Goal: Find specific page/section: Find specific page/section

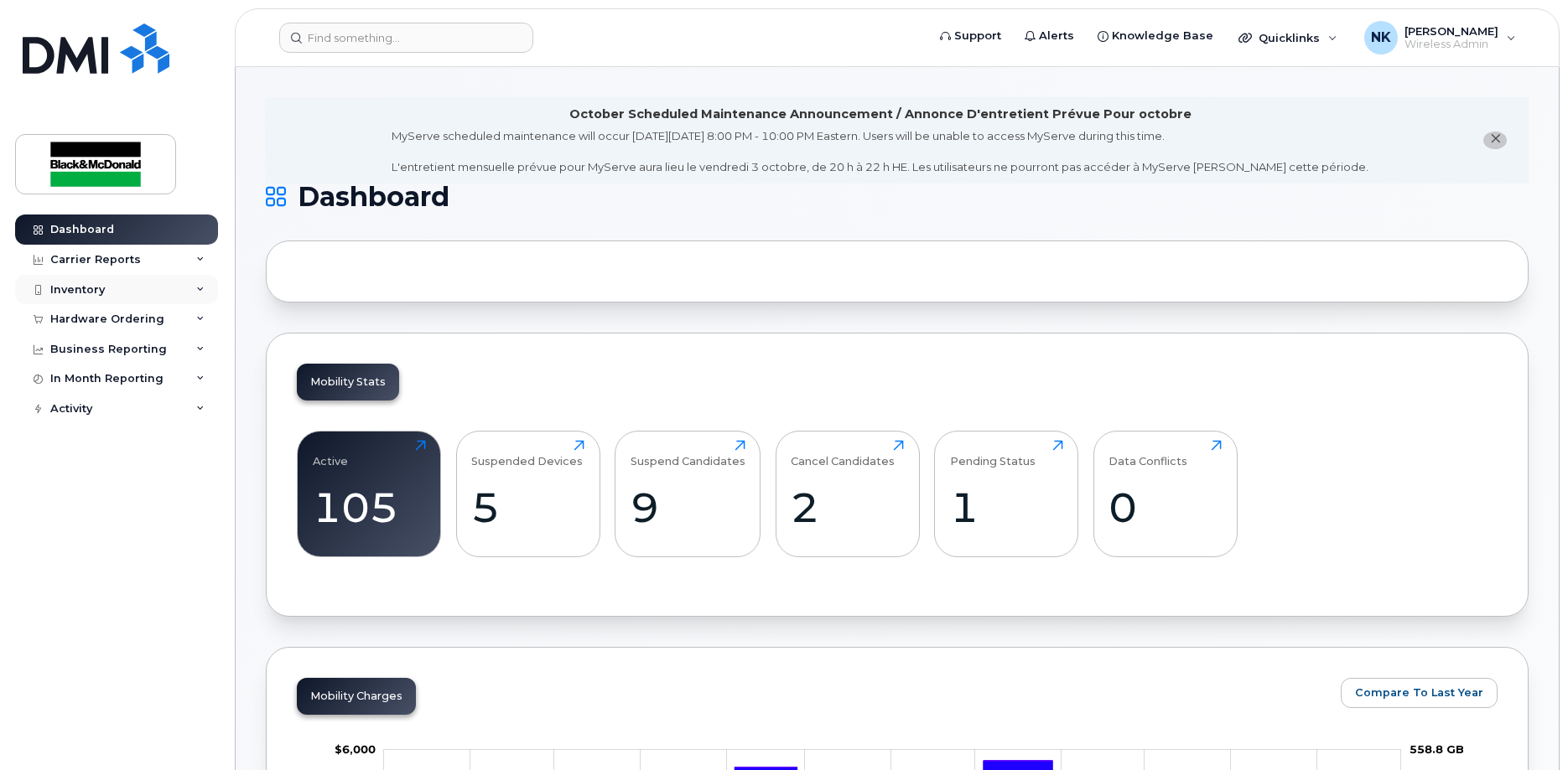
click at [99, 292] on div "Inventory" at bounding box center [78, 289] width 54 height 13
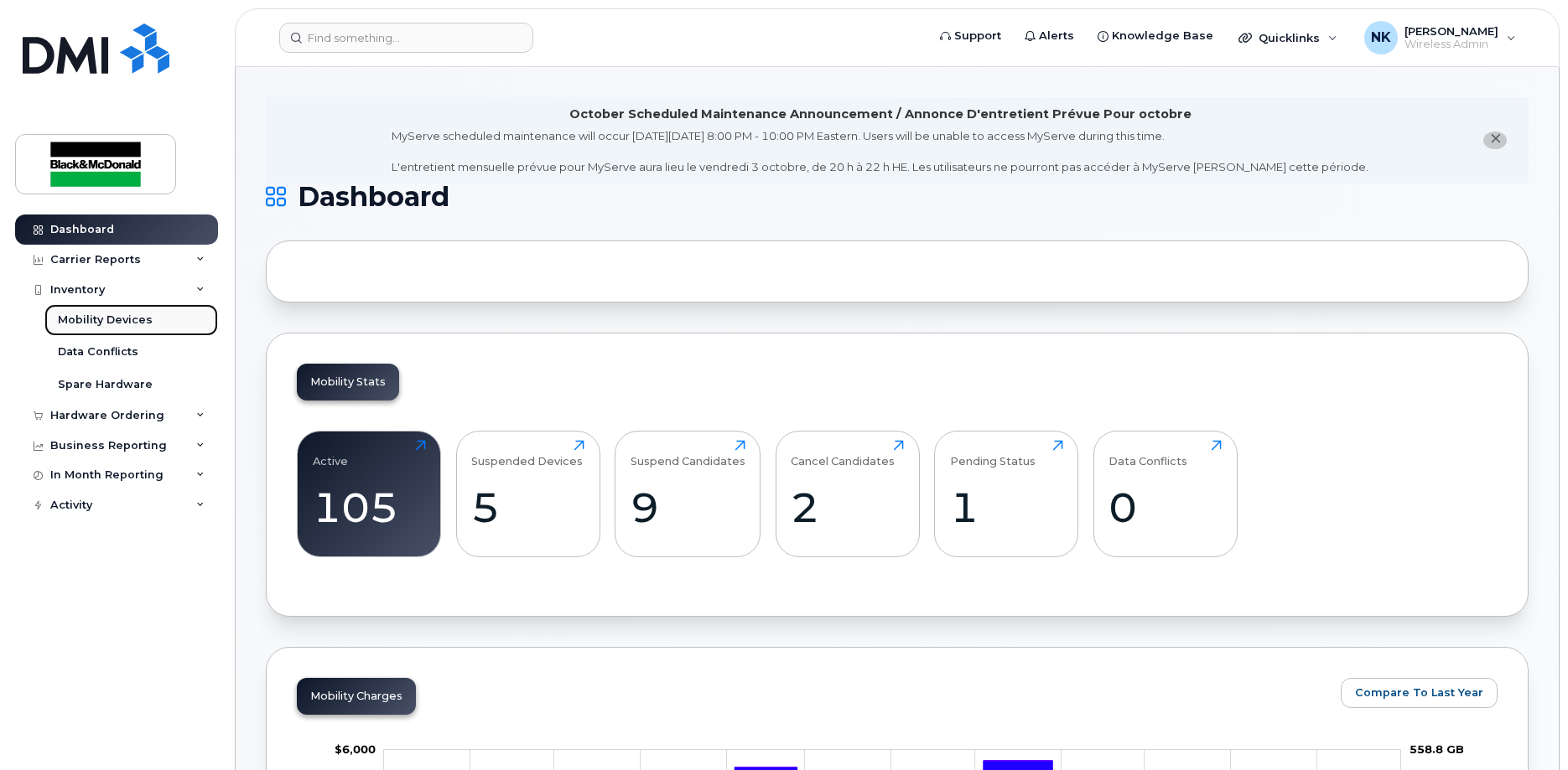
click at [99, 323] on div "Mobility Devices" at bounding box center [105, 320] width 94 height 15
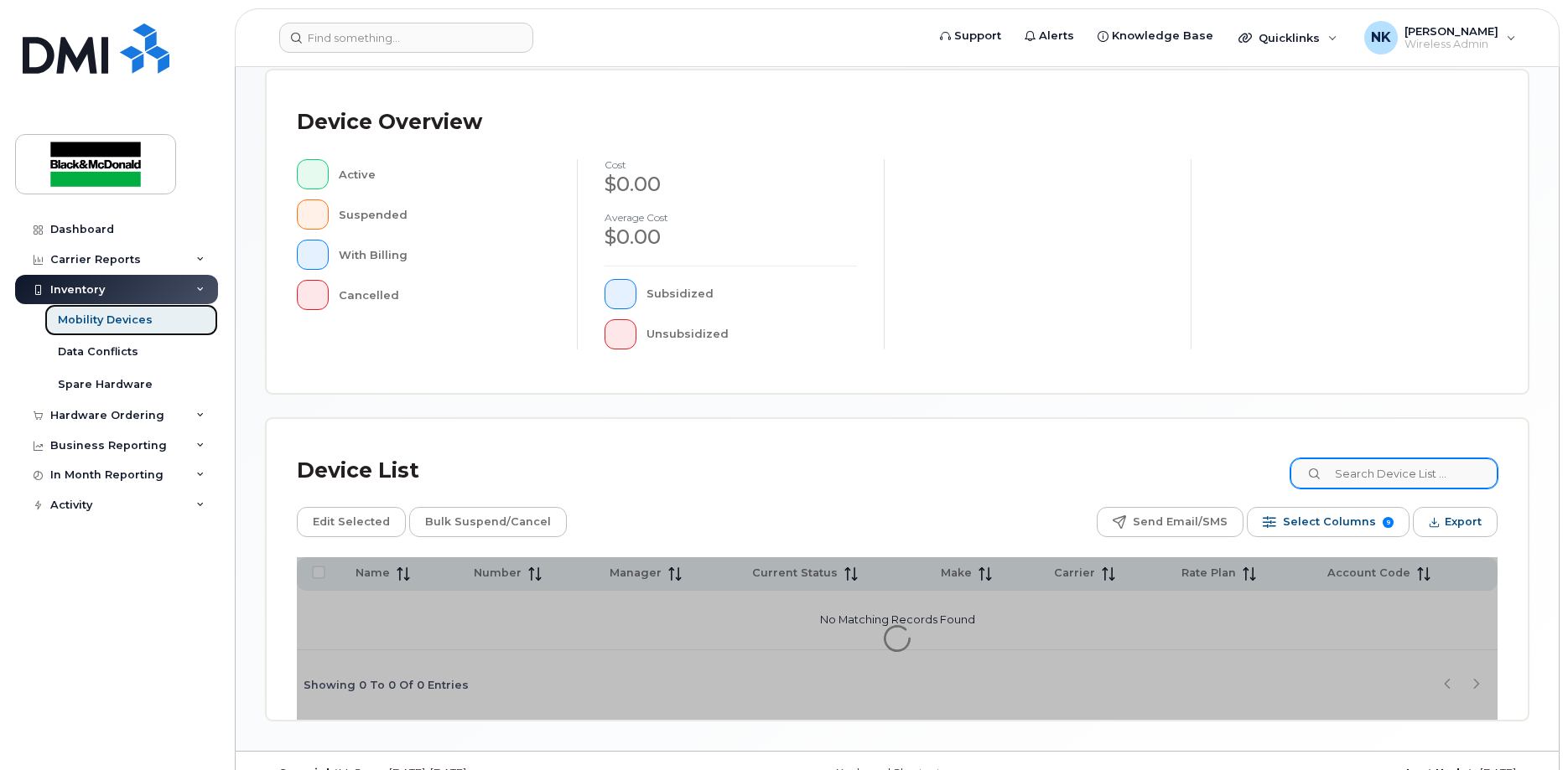
scroll to position [384, 0]
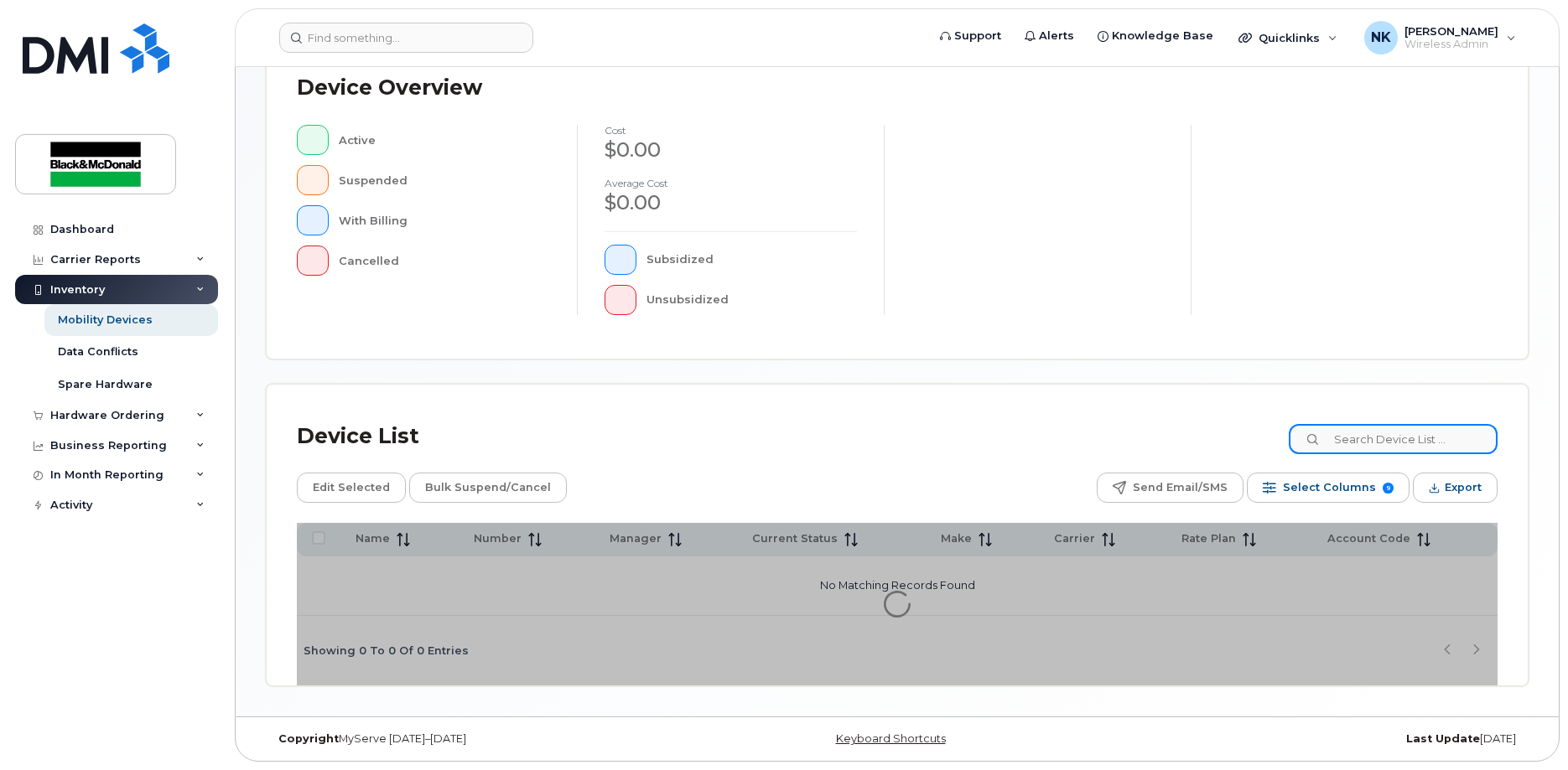
click at [1411, 431] on input at bounding box center [1392, 439] width 209 height 31
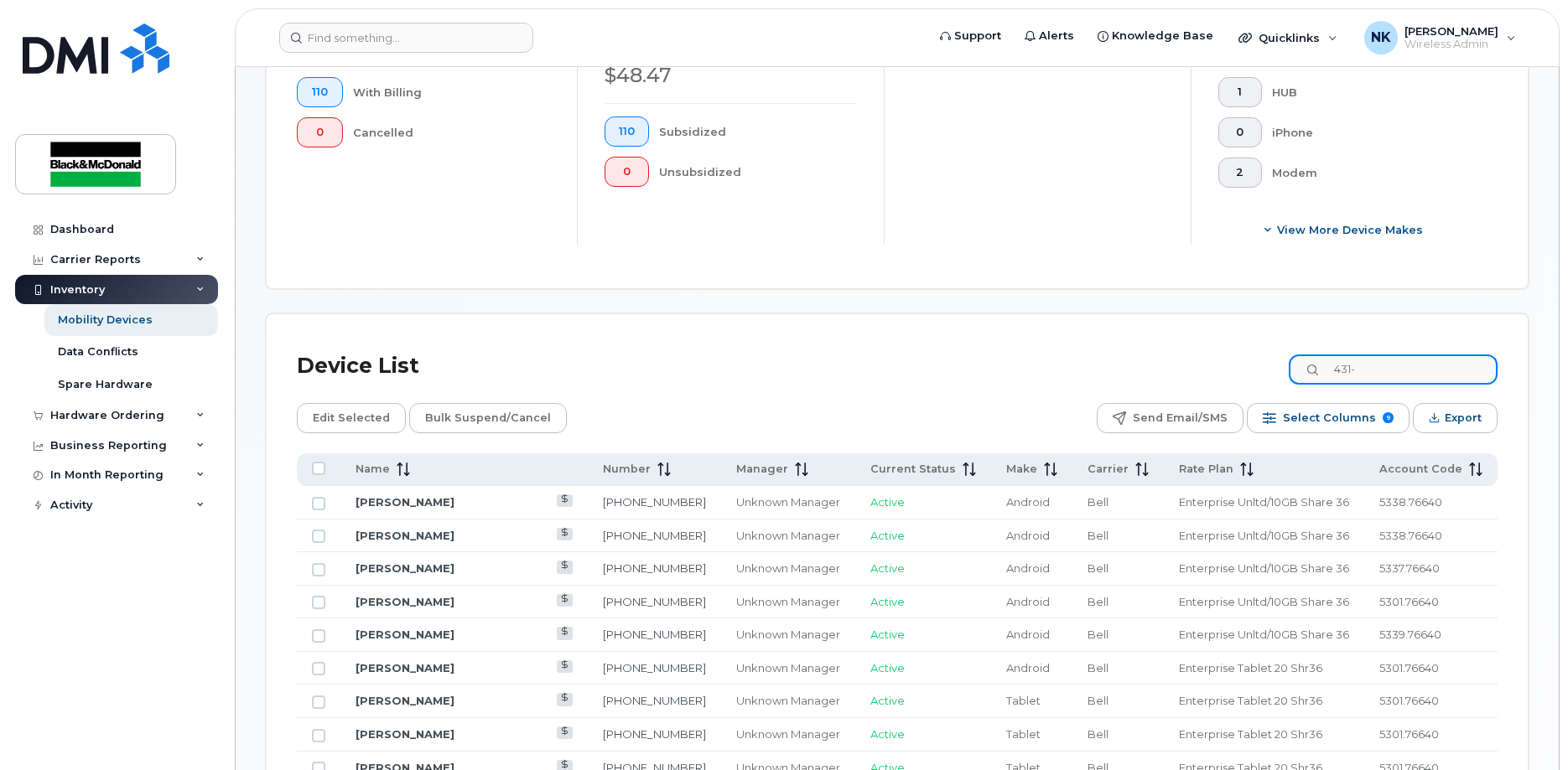
scroll to position [552, 0]
drag, startPoint x: 1400, startPoint y: 373, endPoint x: 1296, endPoint y: 381, distance: 104.3
click at [1296, 381] on div "Device List 431-" at bounding box center [897, 368] width 1201 height 44
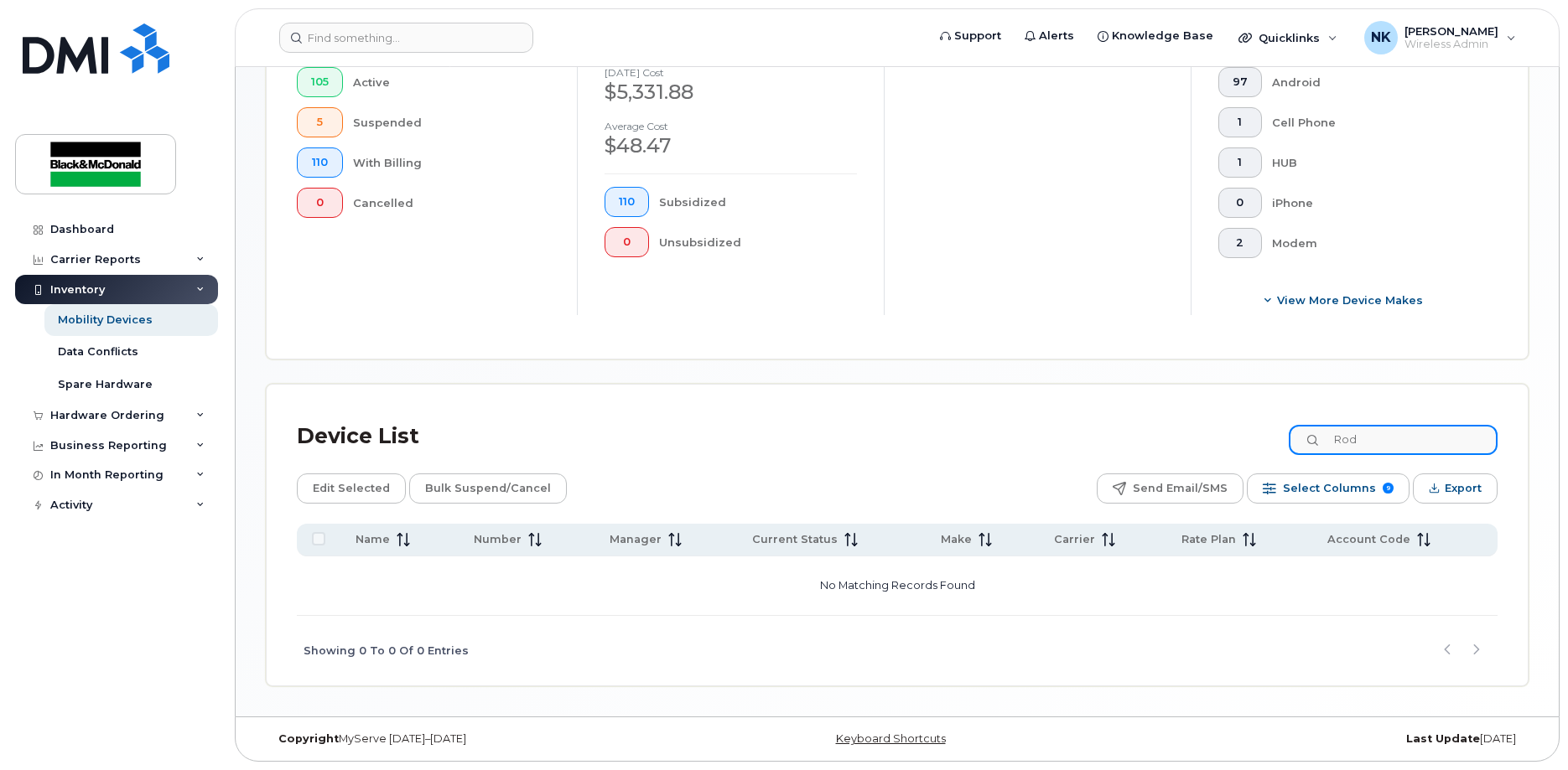
type input "Rode"
drag, startPoint x: 1401, startPoint y: 435, endPoint x: 1332, endPoint y: 441, distance: 69.3
click at [1332, 441] on div "Rode" at bounding box center [1392, 440] width 209 height 31
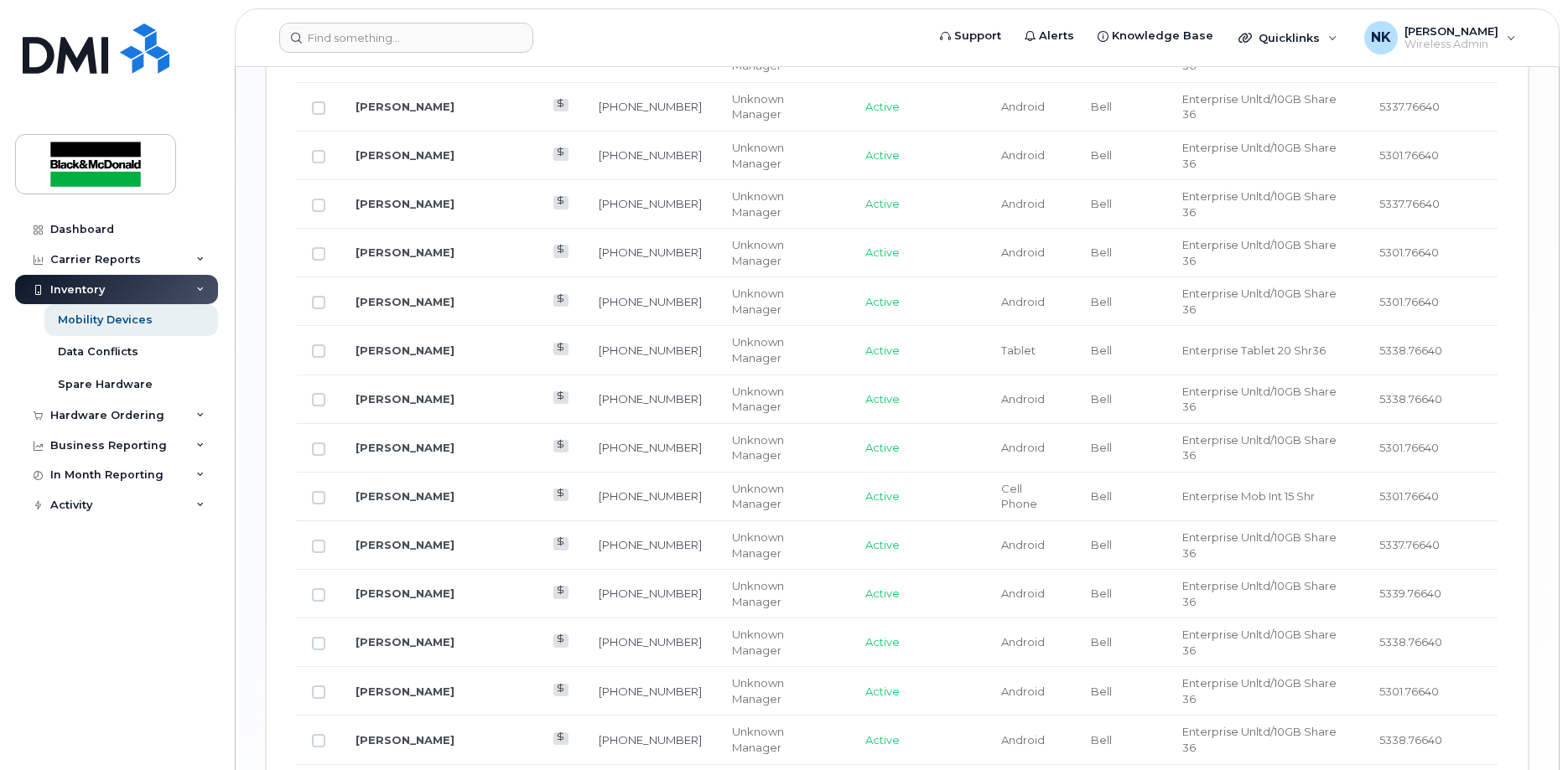
scroll to position [2084, 0]
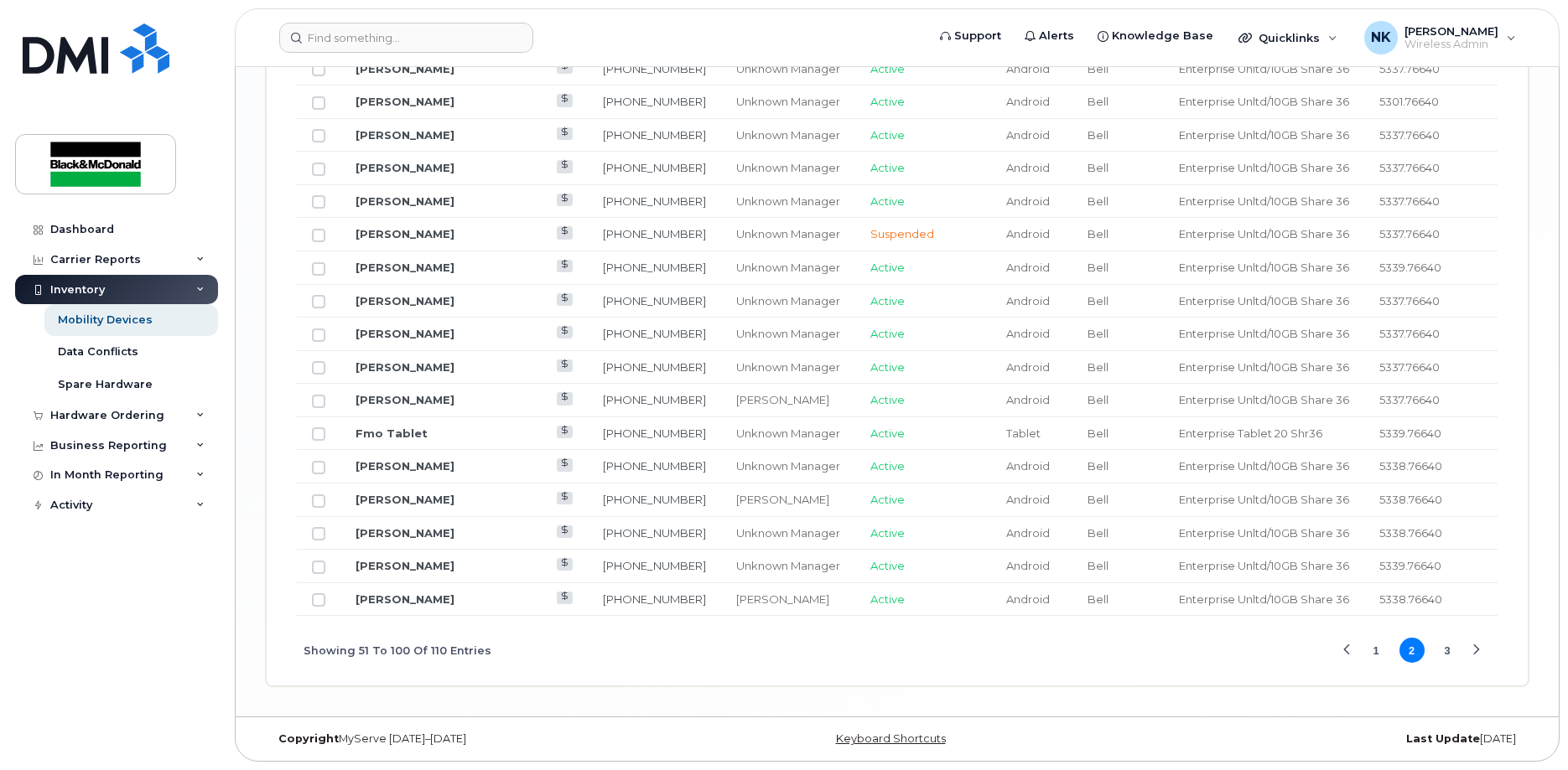
click at [1448, 657] on button "3" at bounding box center [1447, 650] width 25 height 25
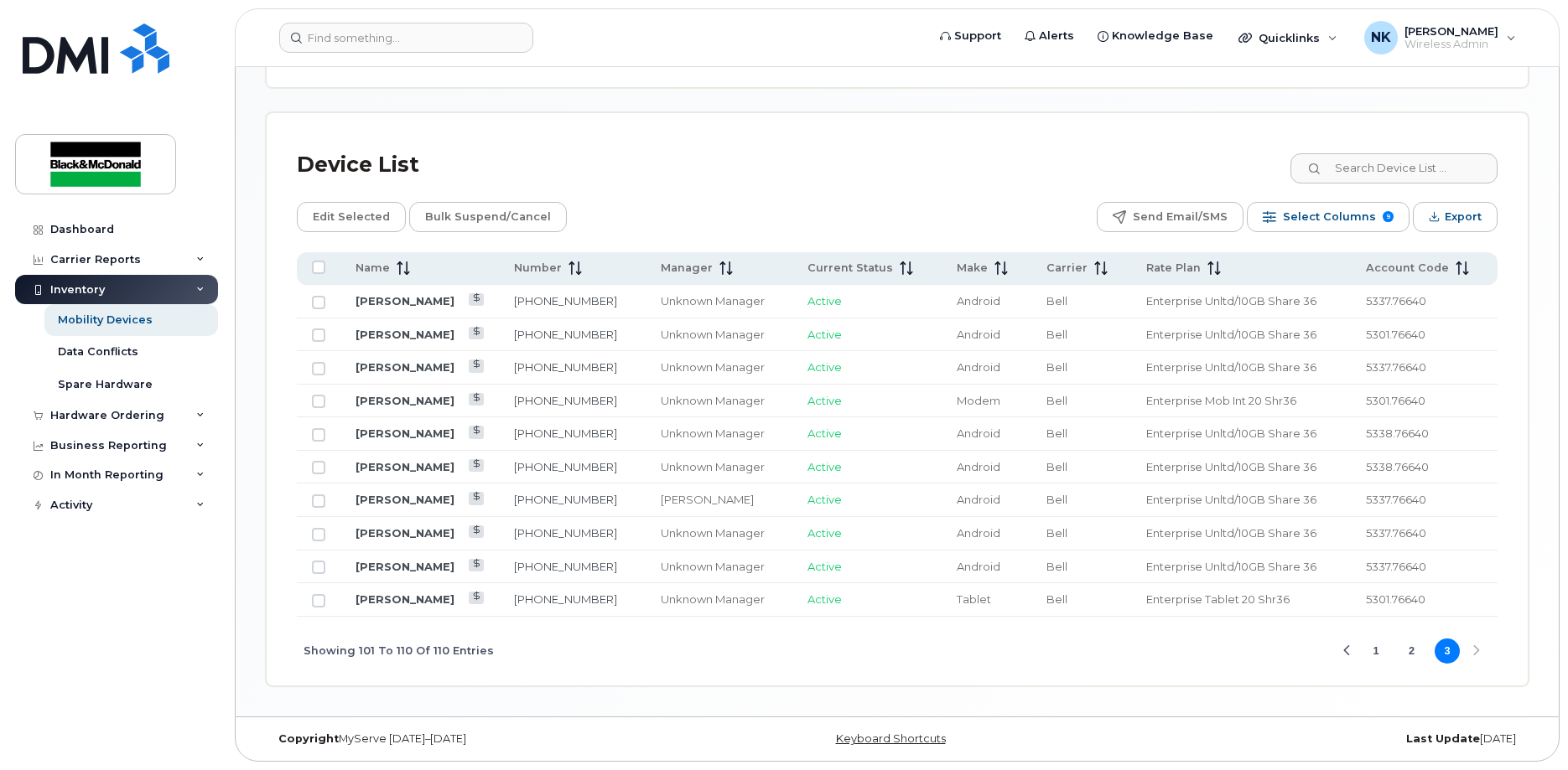
scroll to position [758, 0]
click at [1457, 265] on icon at bounding box center [1461, 268] width 13 height 13
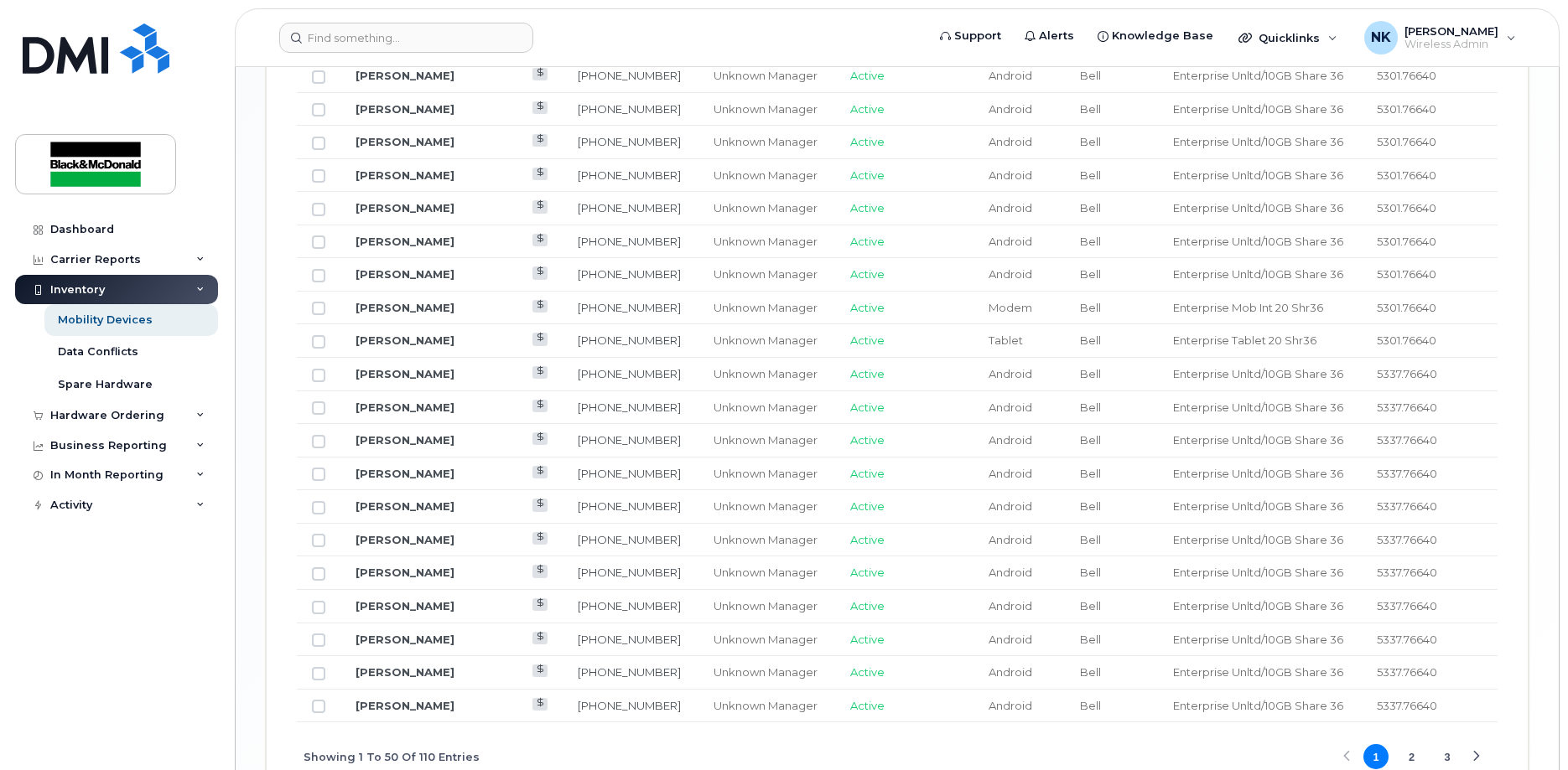
scroll to position [2084, 0]
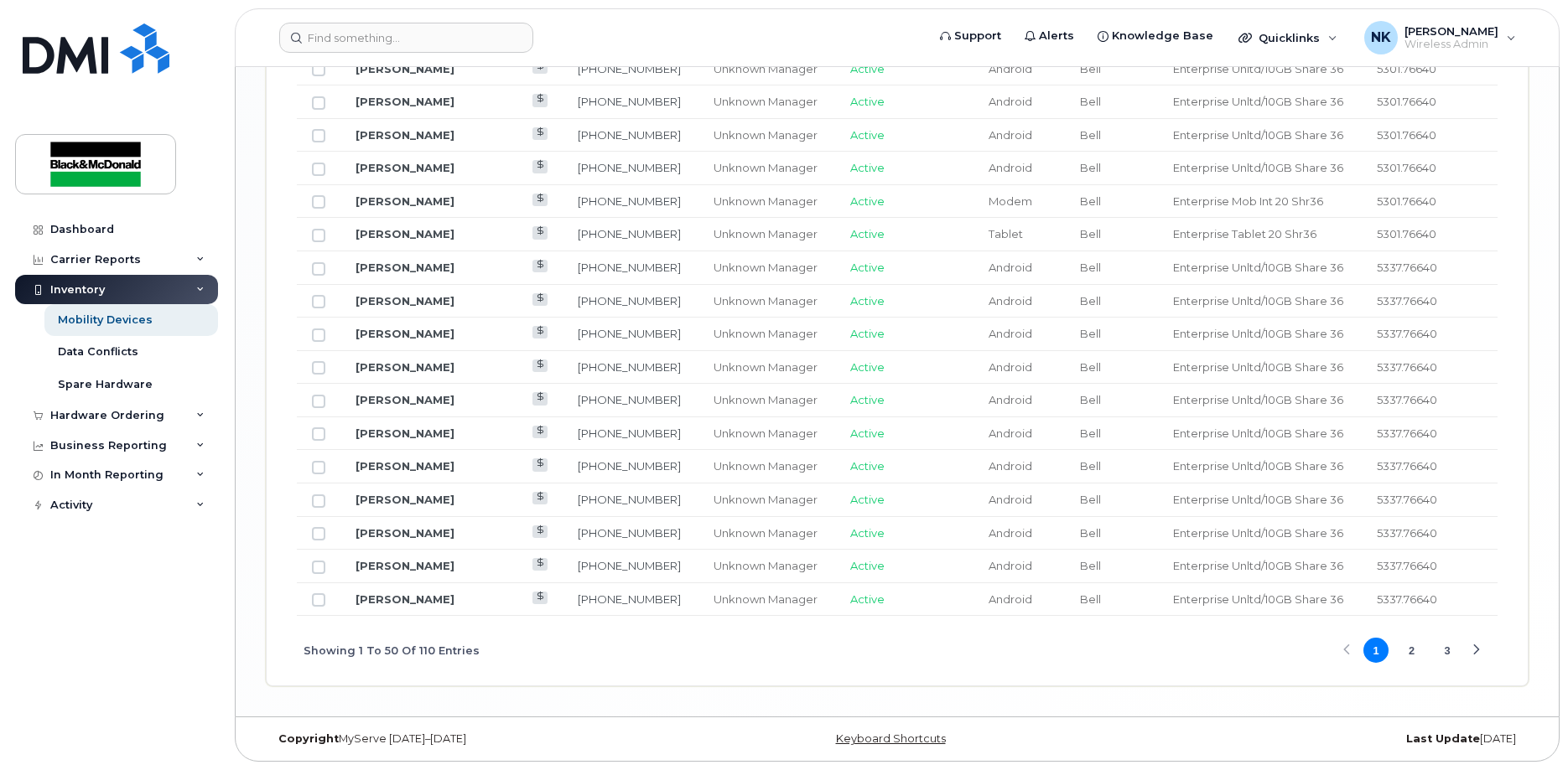
click at [1414, 650] on button "2" at bounding box center [1412, 650] width 25 height 25
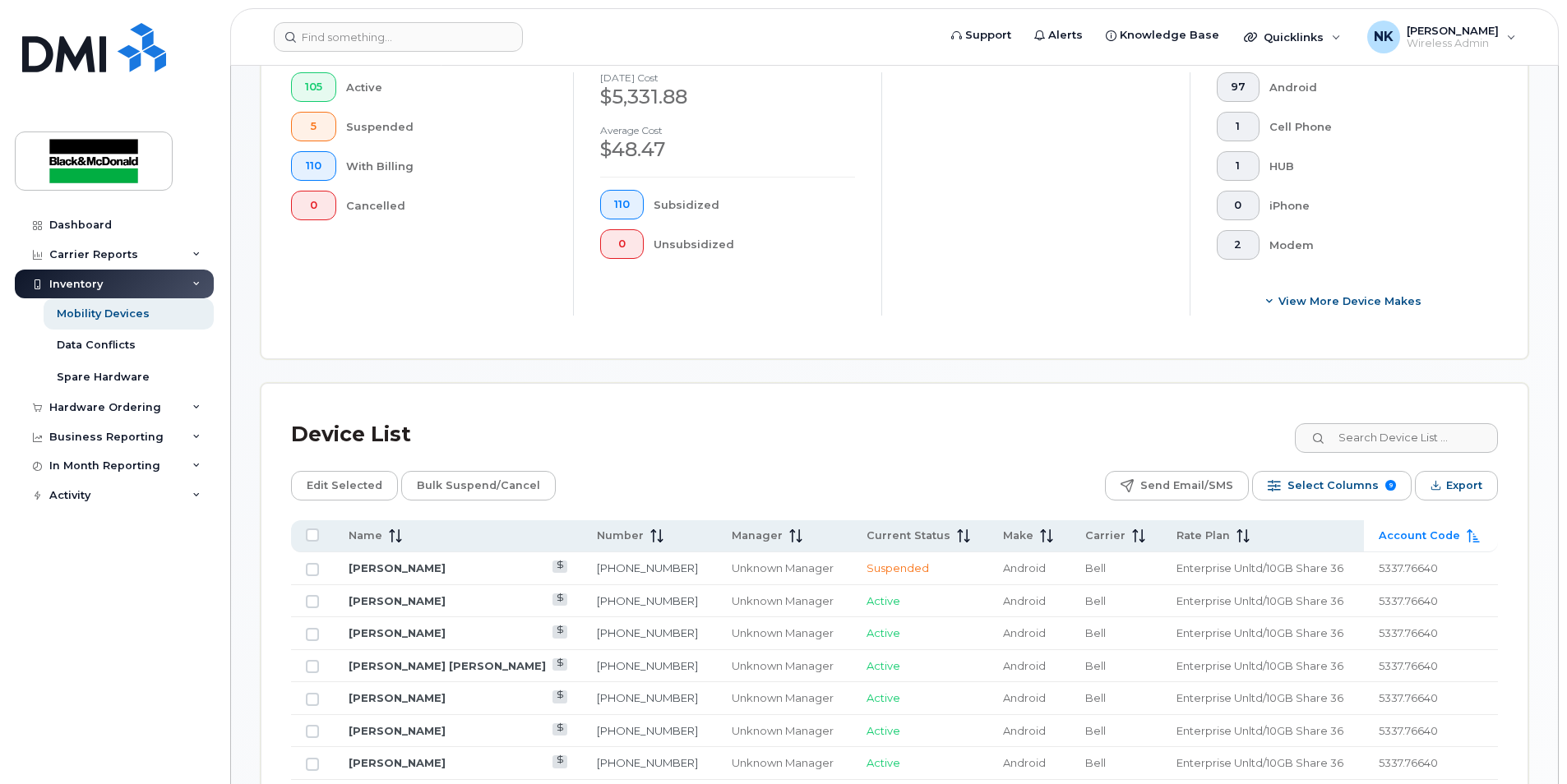
scroll to position [454, 0]
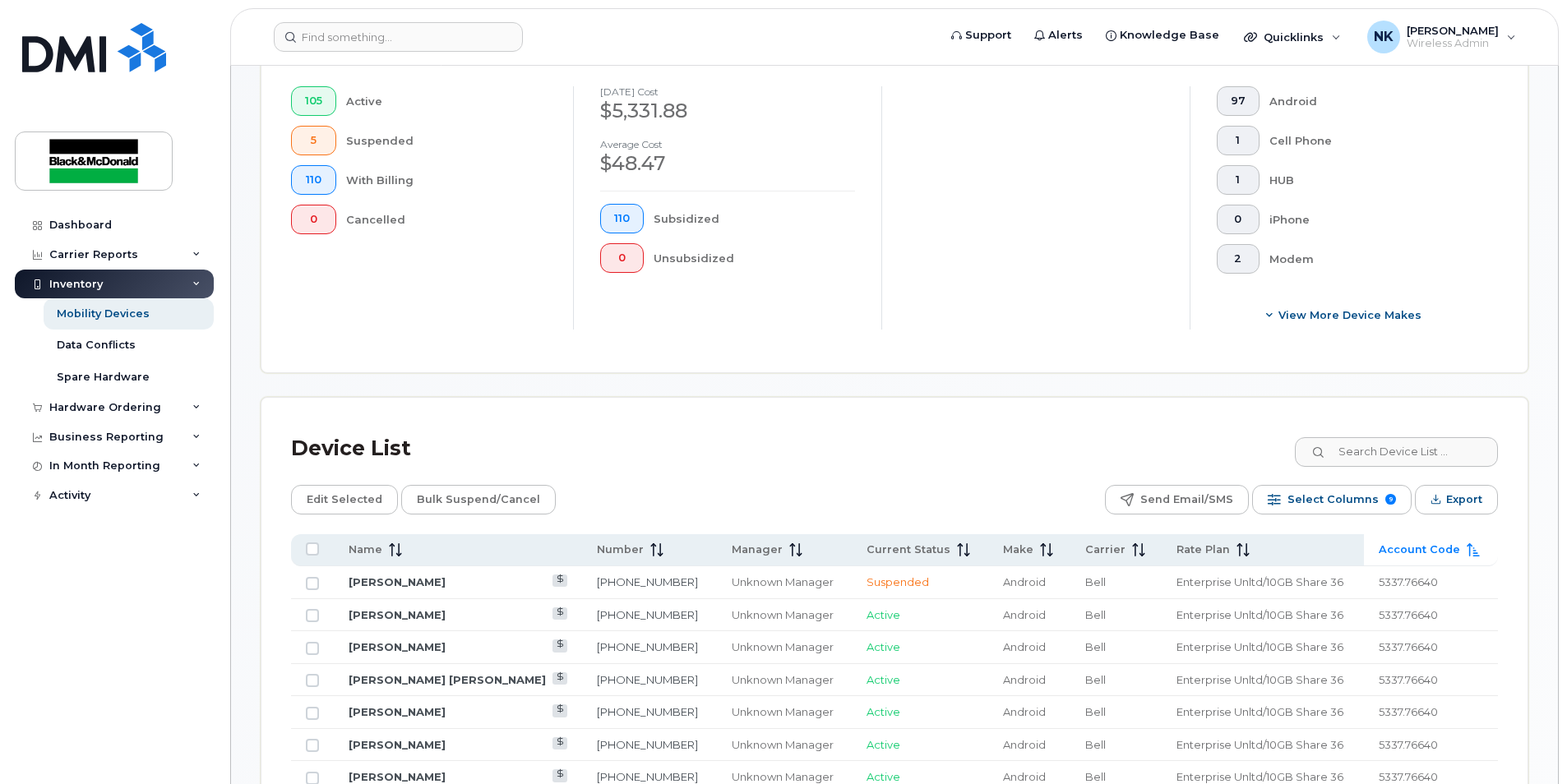
click at [1409, 470] on div "Device List" at bounding box center [894, 448] width 1207 height 43
click at [1412, 451] on input at bounding box center [1395, 452] width 205 height 30
type input "431-293-"
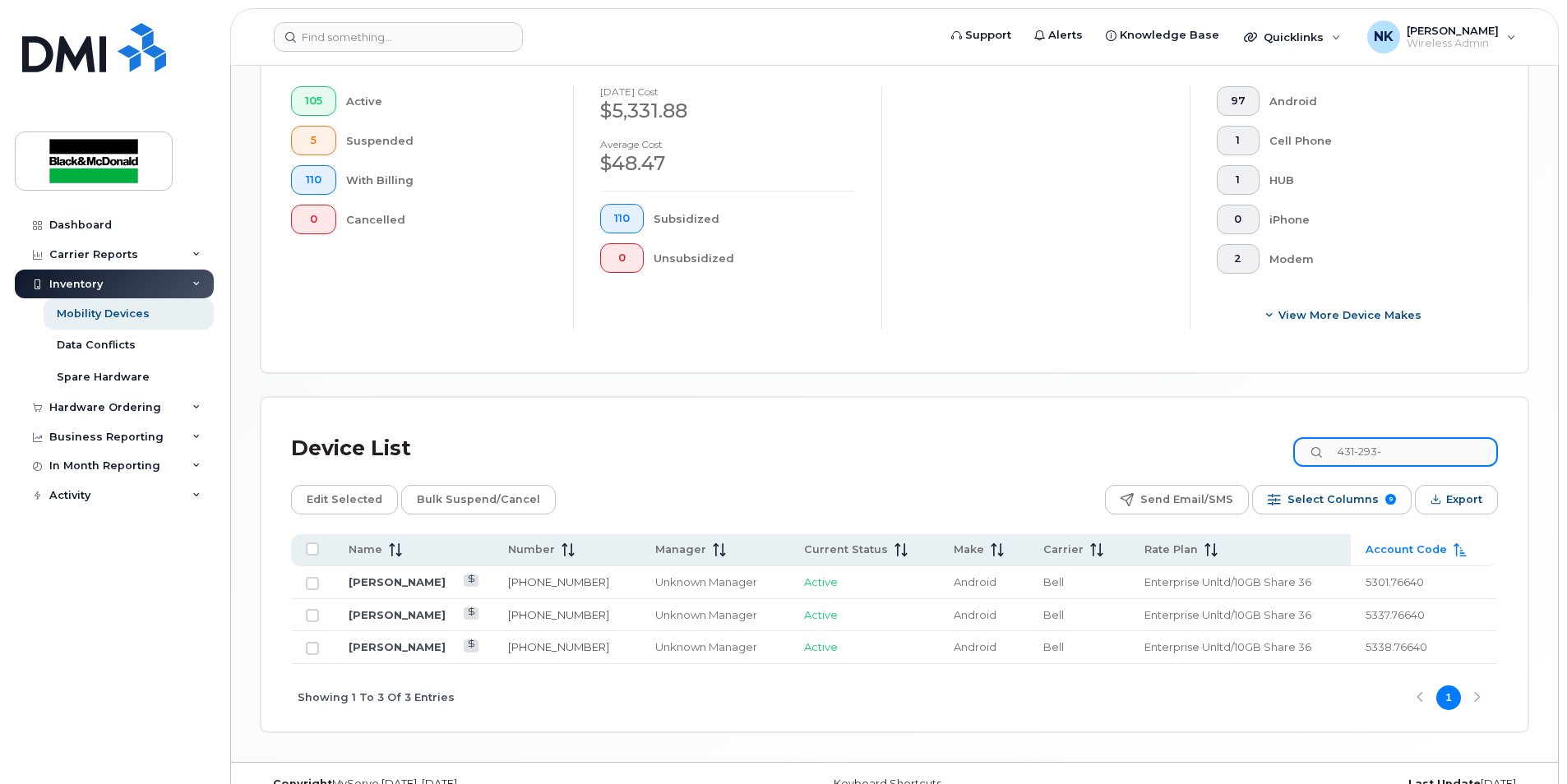
drag, startPoint x: 1441, startPoint y: 449, endPoint x: 1254, endPoint y: 431, distance: 187.9
click at [1254, 431] on div "Device List 431-293-" at bounding box center [894, 448] width 1207 height 43
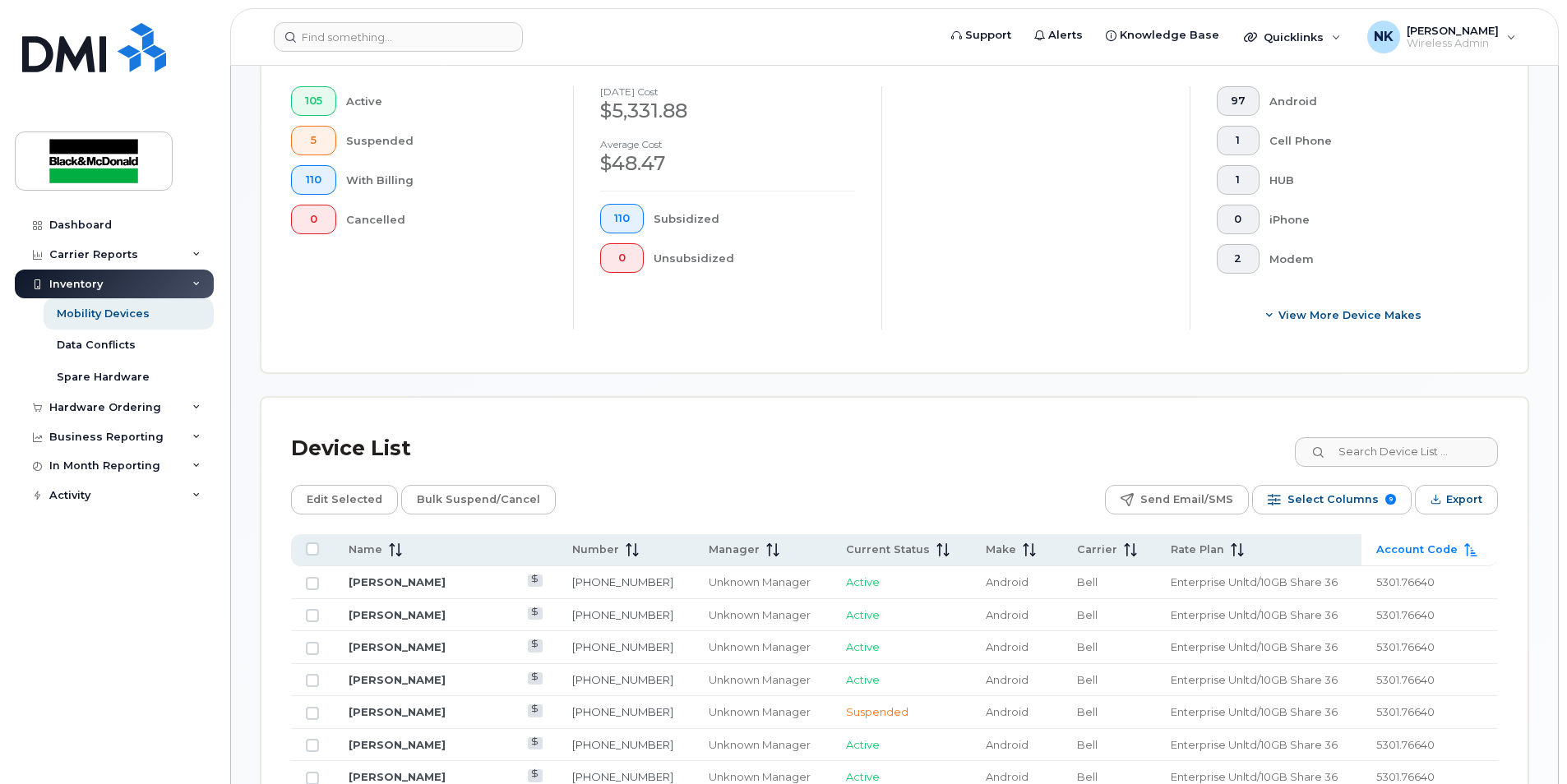
click at [1448, 63] on header "Support Alerts Knowledge Base Quicklinks Suspend / Cancel Device Change SIM Car…" at bounding box center [894, 37] width 1328 height 57
click at [1445, 37] on span "Wireless Admin" at bounding box center [1452, 43] width 92 height 13
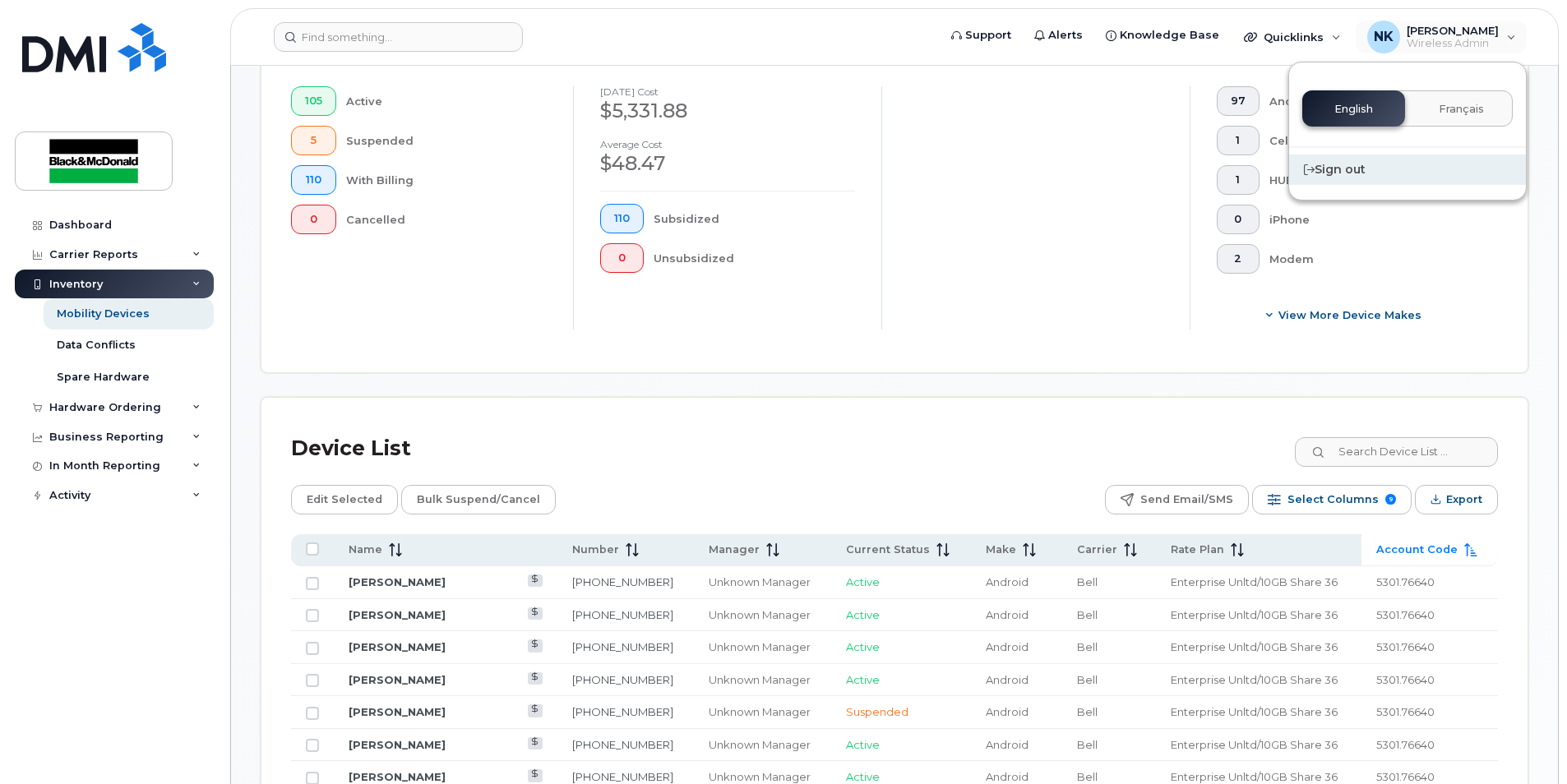
click at [1342, 175] on div "Sign out" at bounding box center [1407, 169] width 236 height 31
